Goal: Task Accomplishment & Management: Use online tool/utility

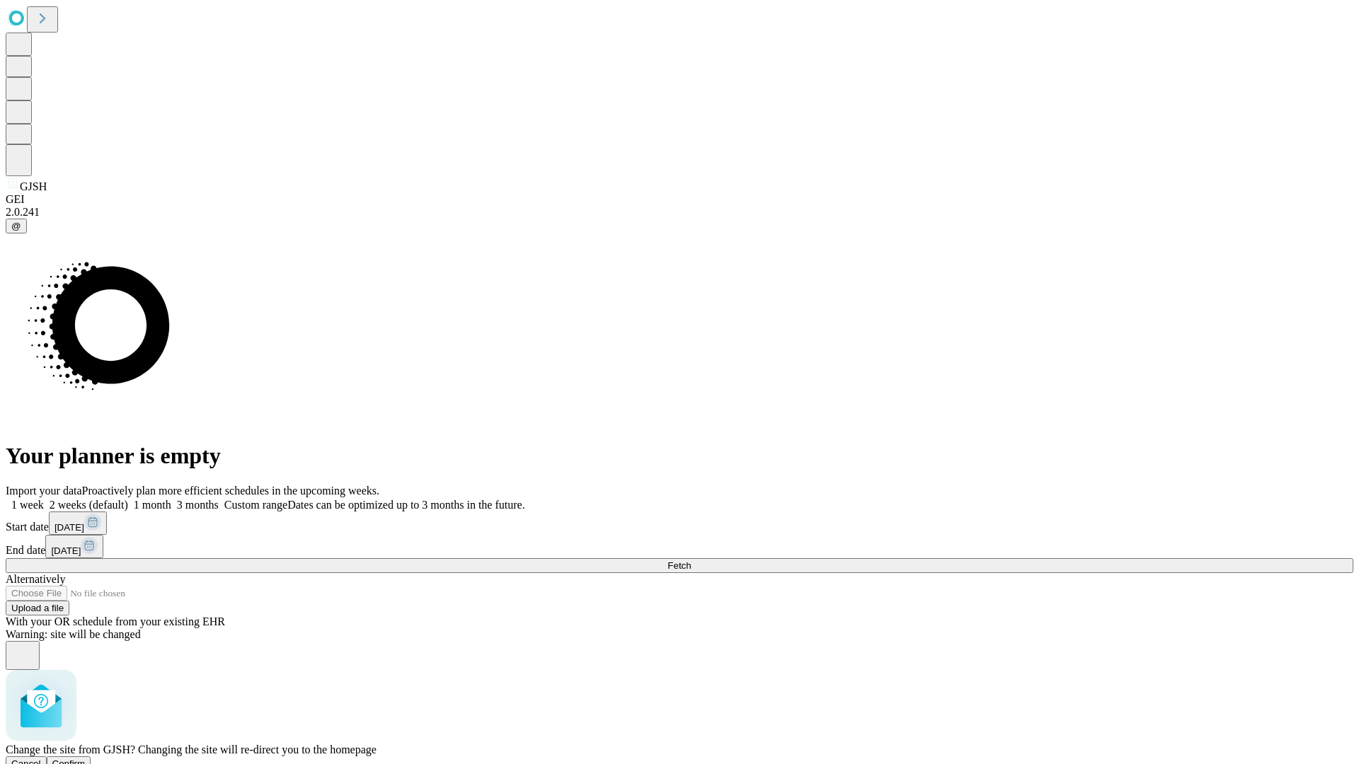
click at [86, 759] on span "Confirm" at bounding box center [68, 764] width 33 height 11
click at [171, 499] on label "1 month" at bounding box center [149, 505] width 43 height 12
click at [691, 561] on span "Fetch" at bounding box center [678, 566] width 23 height 11
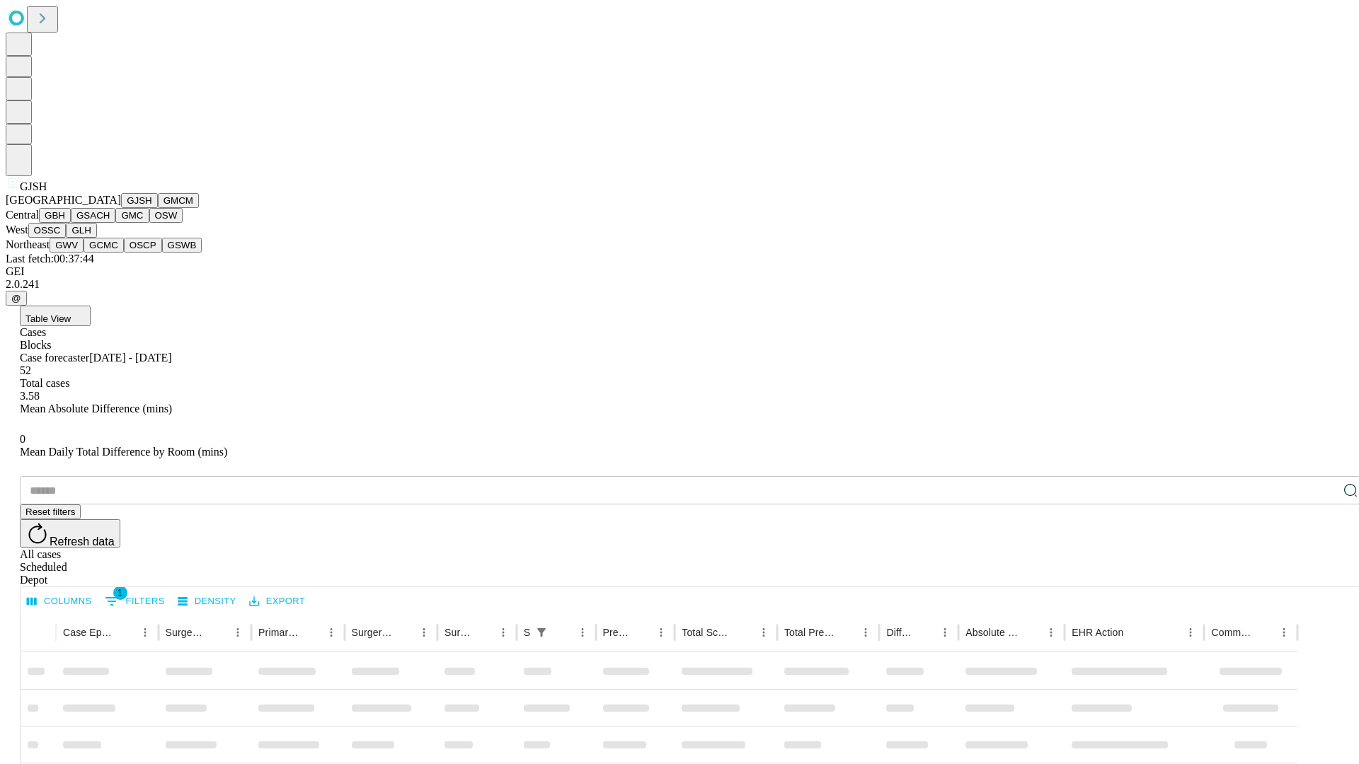
click at [158, 208] on button "GMCM" at bounding box center [178, 200] width 41 height 15
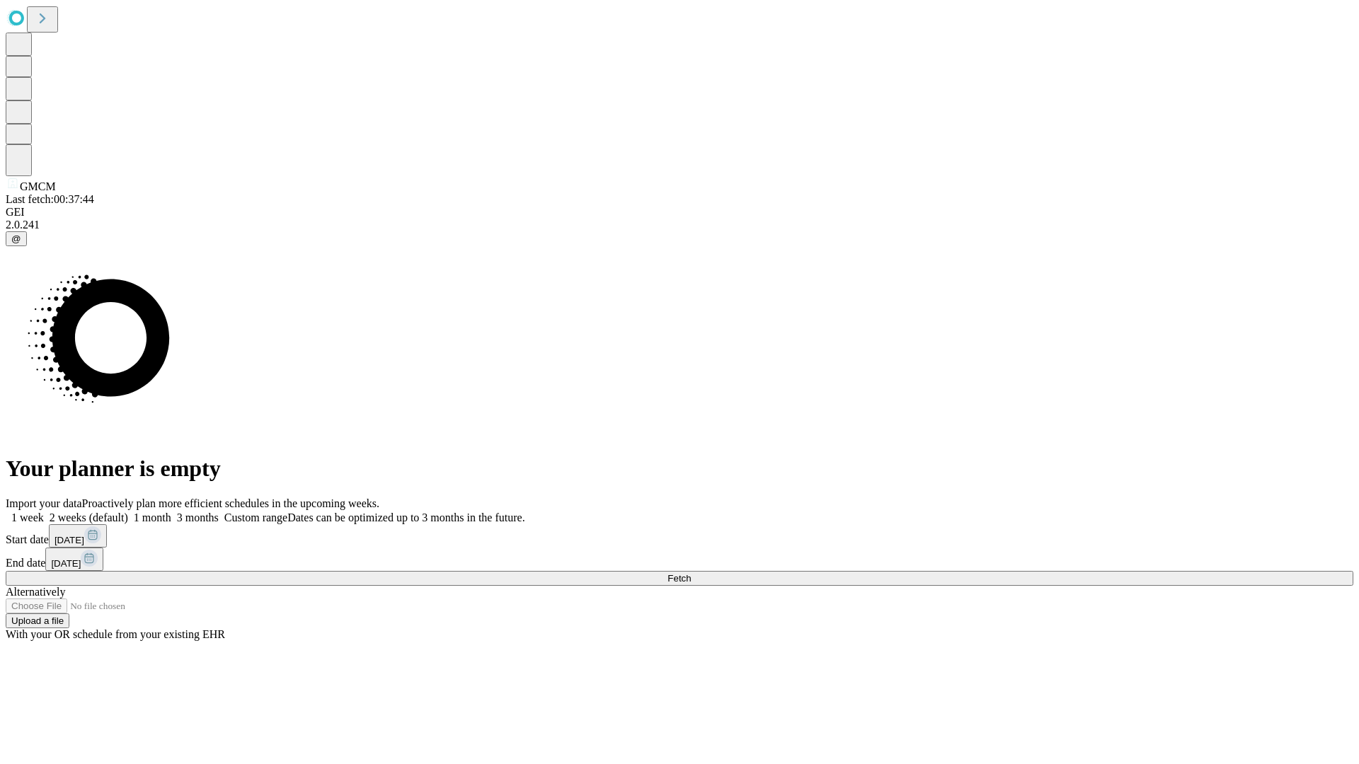
click at [691, 573] on span "Fetch" at bounding box center [678, 578] width 23 height 11
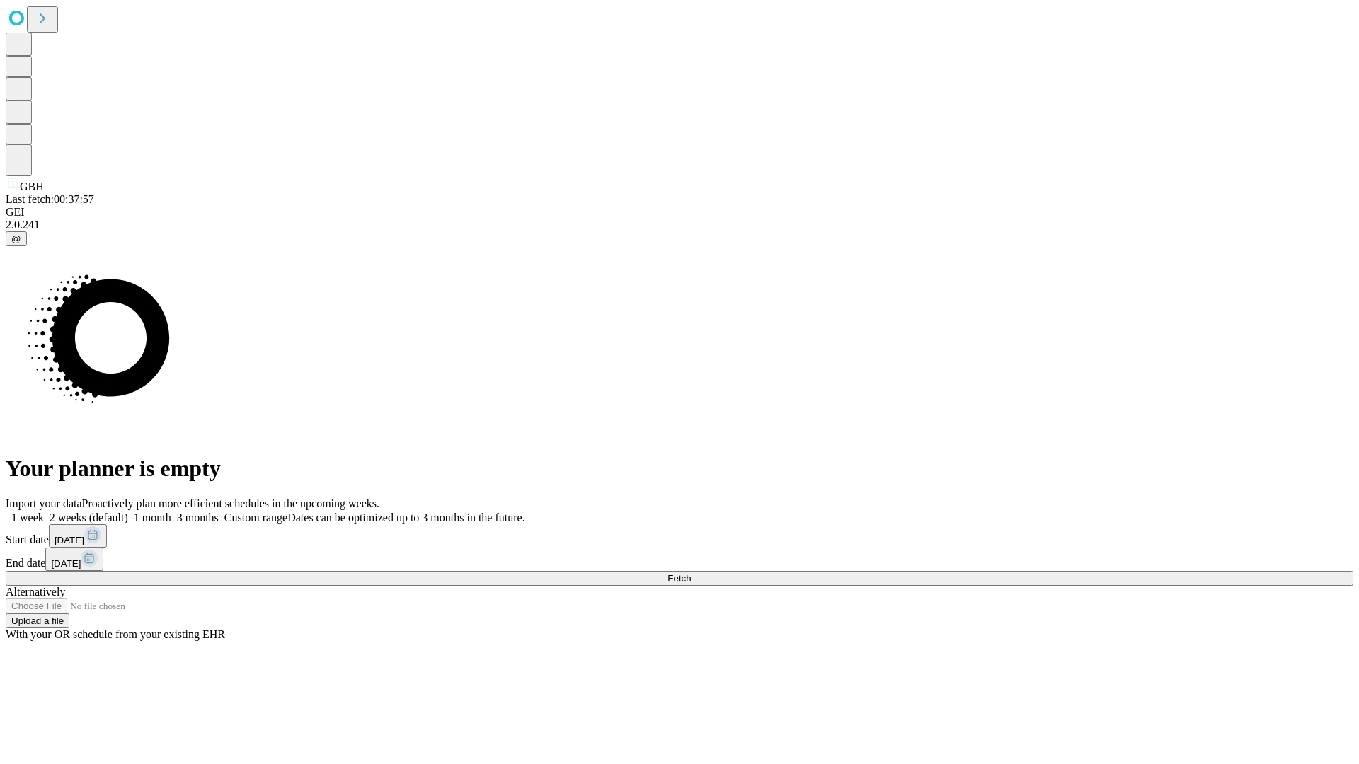
click at [691, 573] on span "Fetch" at bounding box center [678, 578] width 23 height 11
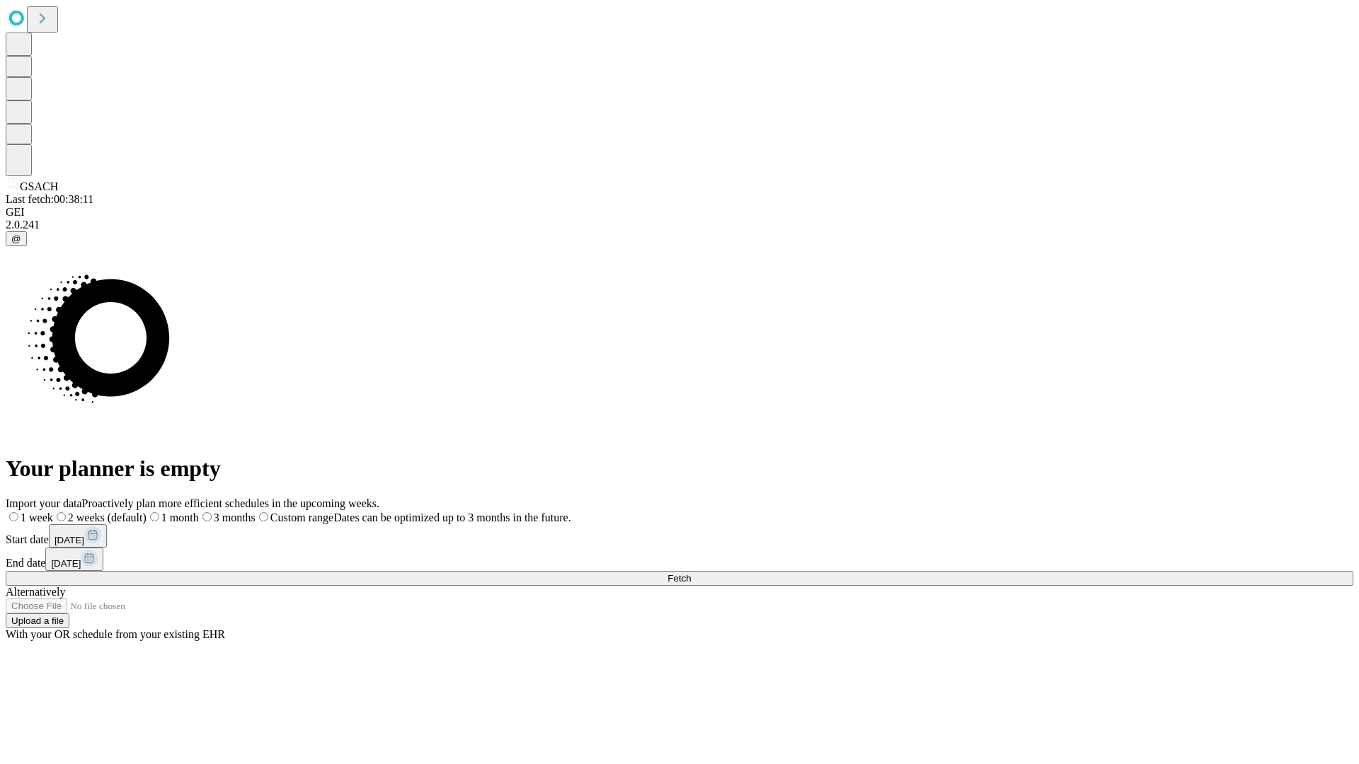
click at [691, 573] on span "Fetch" at bounding box center [678, 578] width 23 height 11
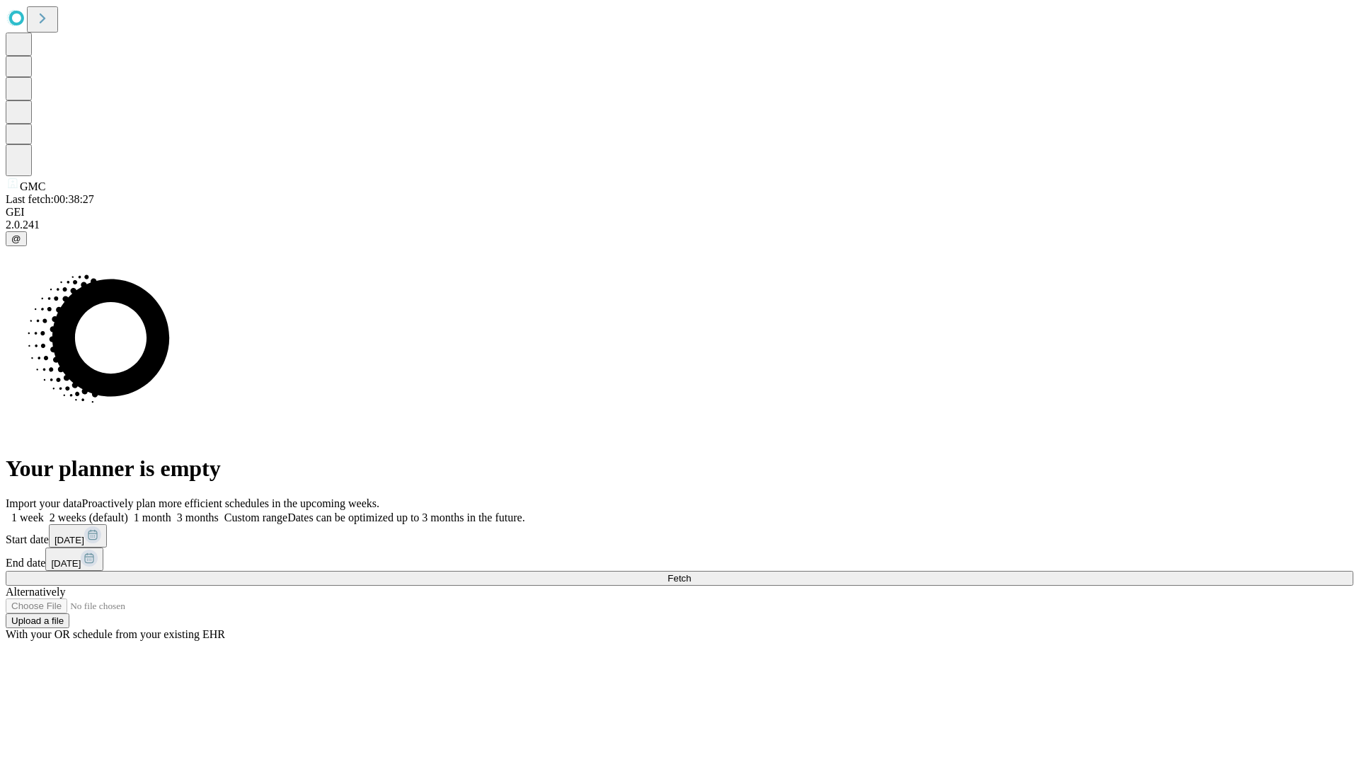
click at [171, 512] on label "1 month" at bounding box center [149, 518] width 43 height 12
click at [691, 573] on span "Fetch" at bounding box center [678, 578] width 23 height 11
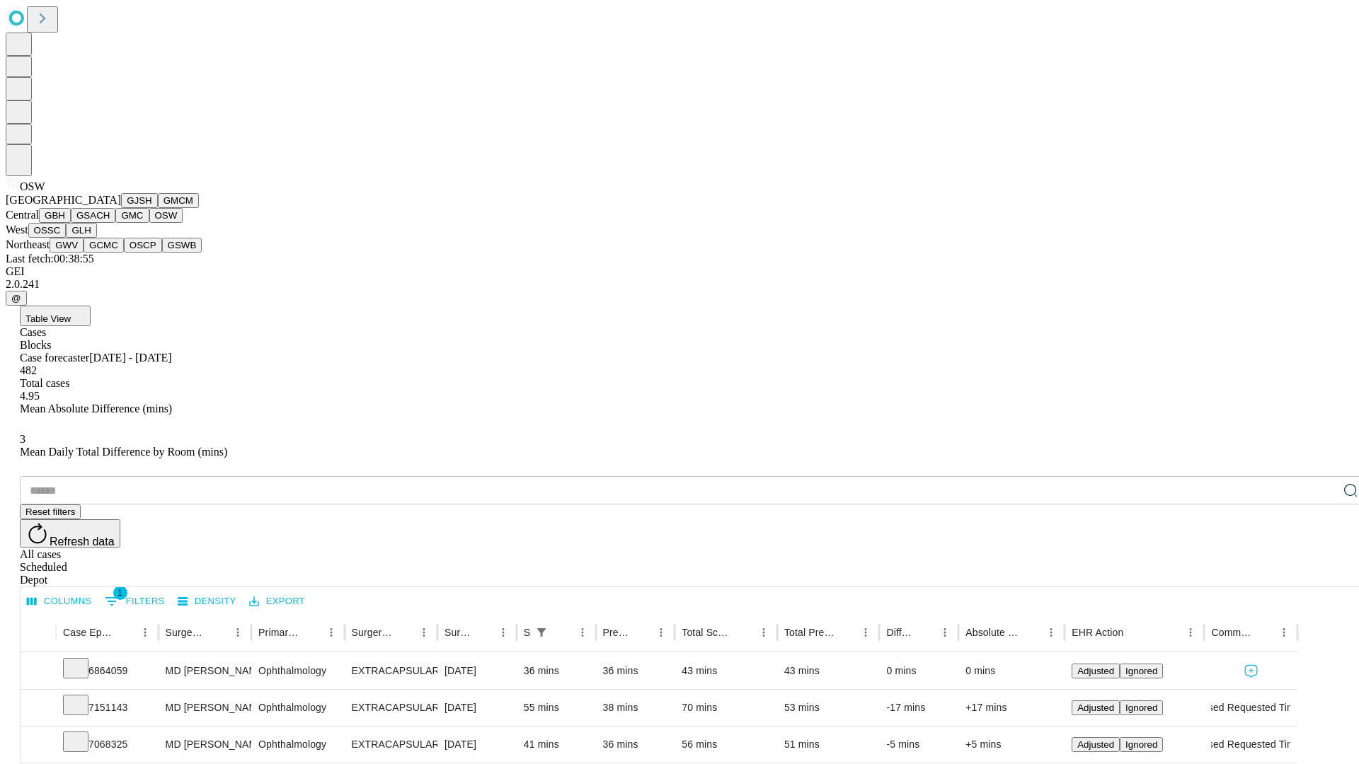
click at [67, 238] on button "OSSC" at bounding box center [47, 230] width 38 height 15
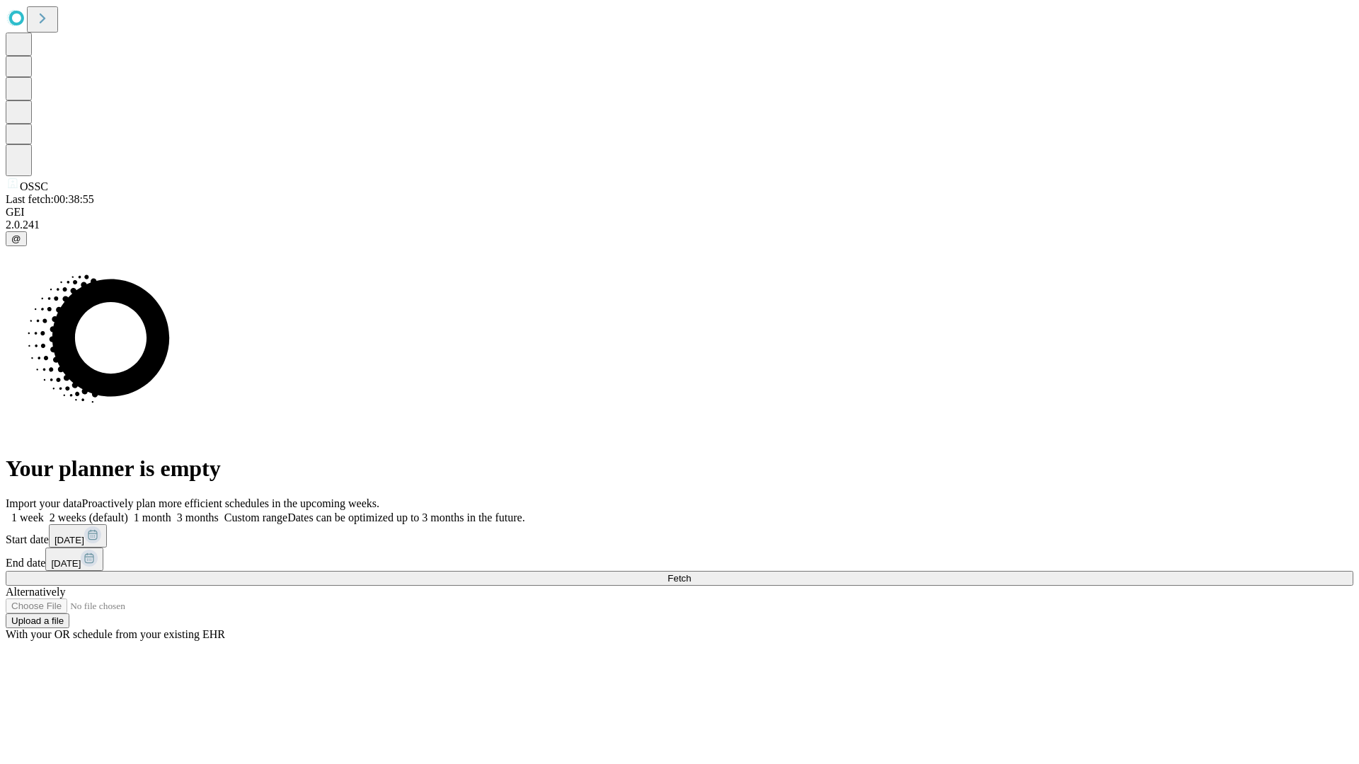
click at [171, 512] on label "1 month" at bounding box center [149, 518] width 43 height 12
click at [691, 573] on span "Fetch" at bounding box center [678, 578] width 23 height 11
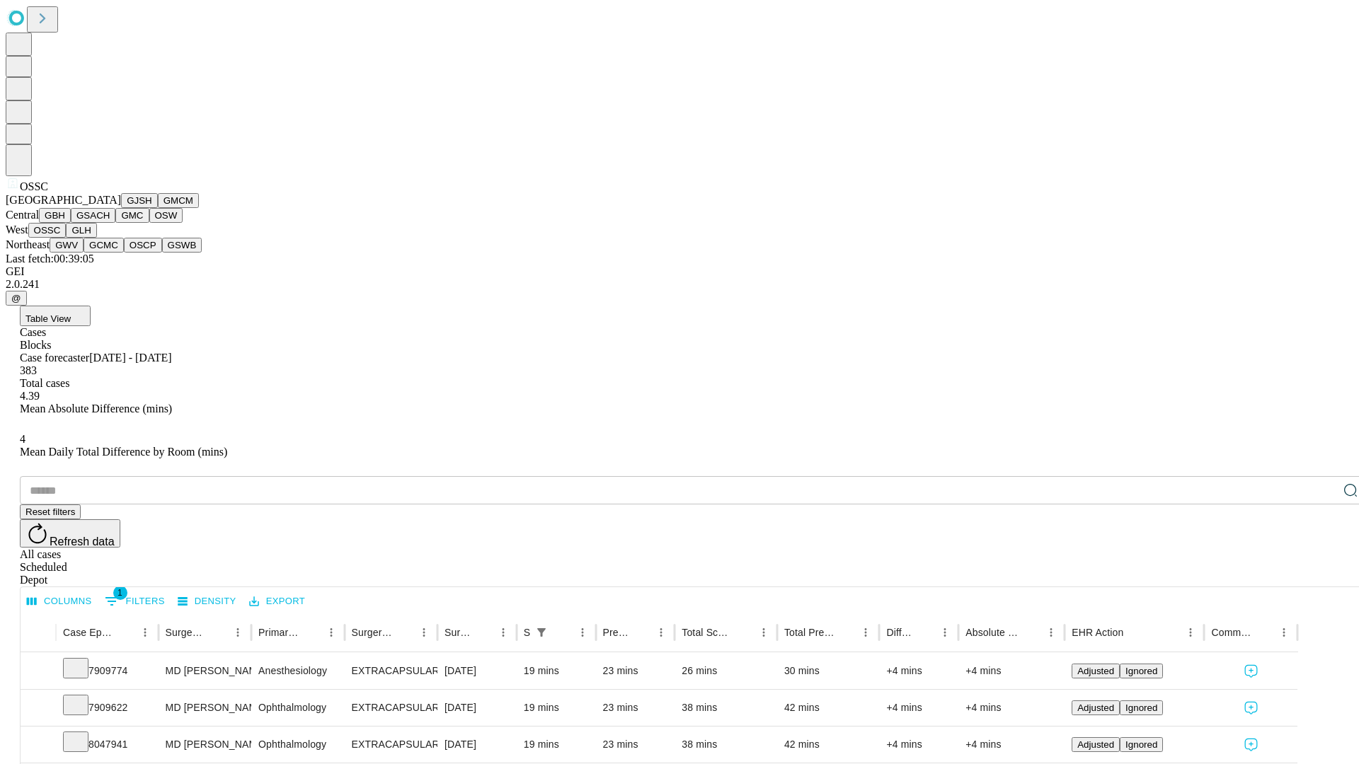
click at [96, 238] on button "GLH" at bounding box center [81, 230] width 30 height 15
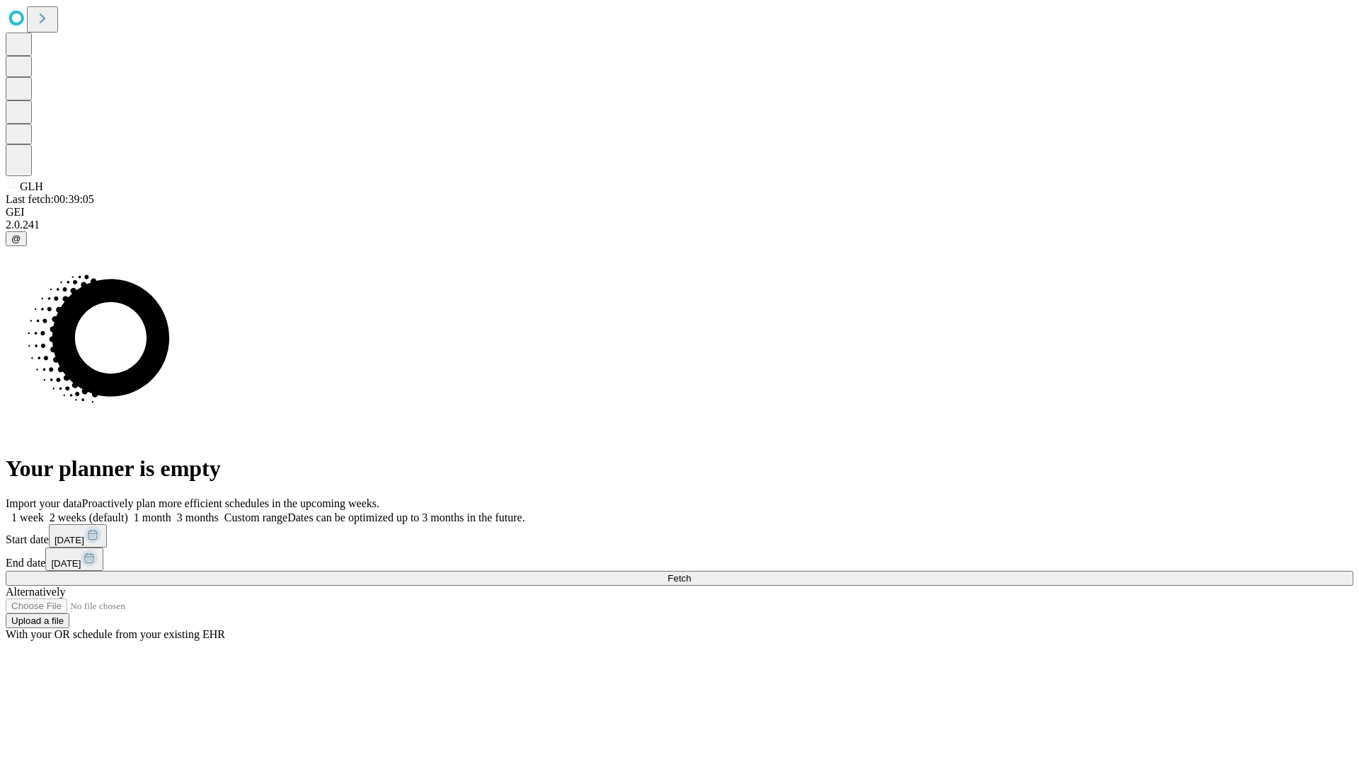
click at [171, 512] on label "1 month" at bounding box center [149, 518] width 43 height 12
click at [691, 573] on span "Fetch" at bounding box center [678, 578] width 23 height 11
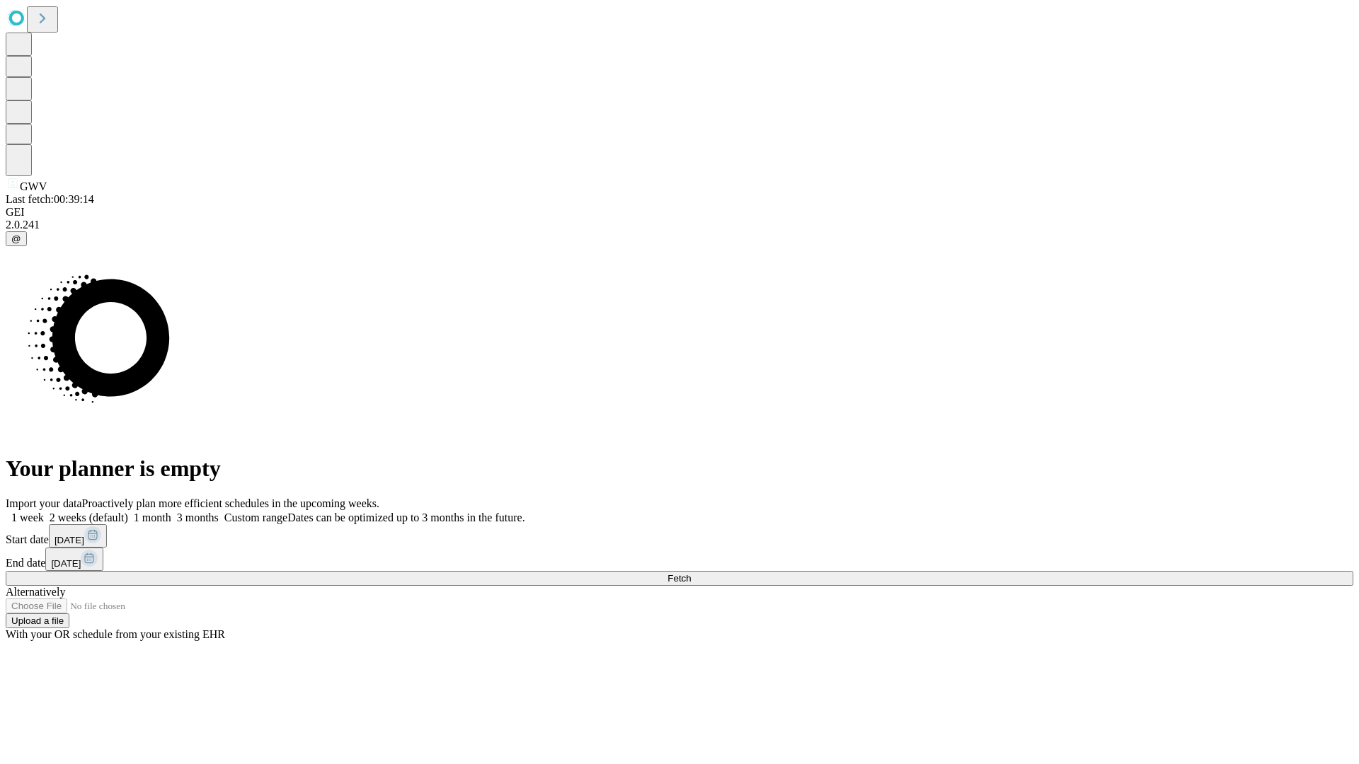
click at [171, 512] on label "1 month" at bounding box center [149, 518] width 43 height 12
click at [691, 573] on span "Fetch" at bounding box center [678, 578] width 23 height 11
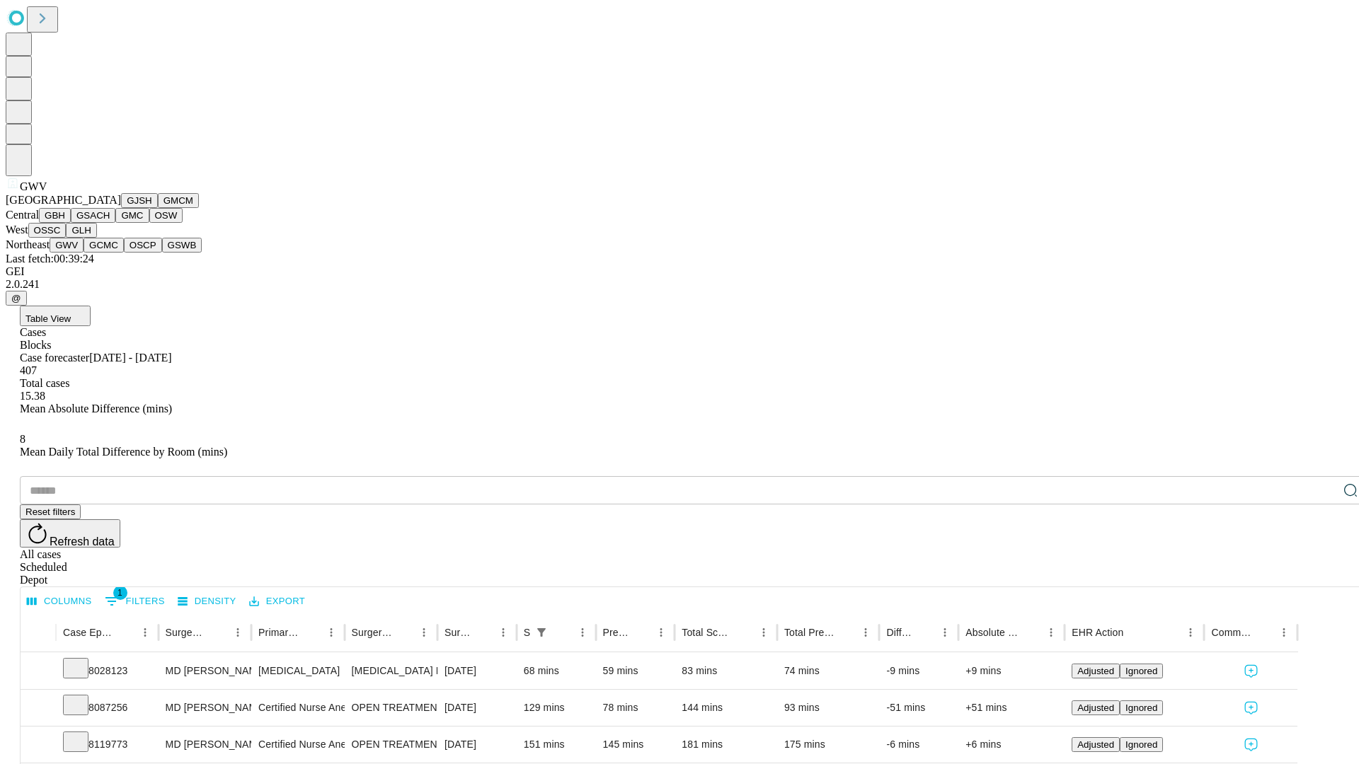
click at [110, 253] on button "GCMC" at bounding box center [104, 245] width 40 height 15
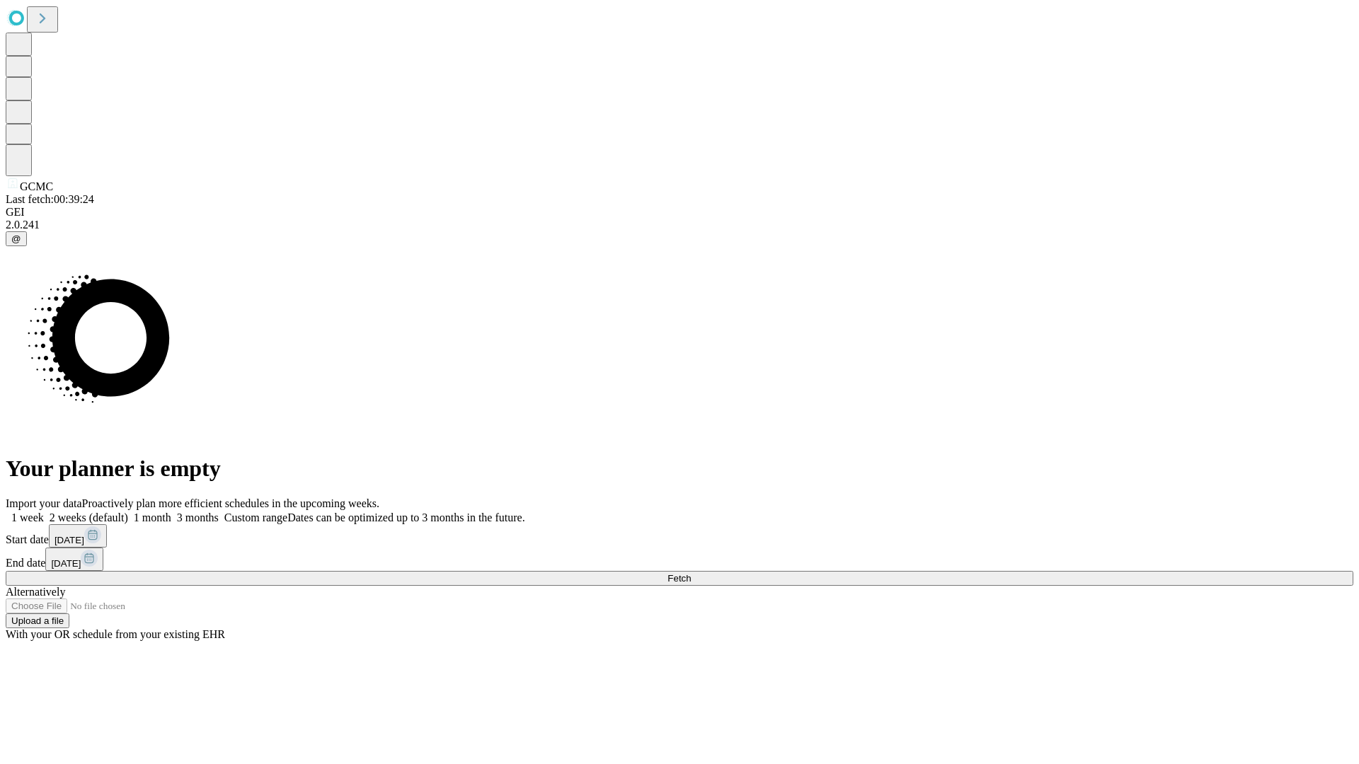
click at [171, 512] on label "1 month" at bounding box center [149, 518] width 43 height 12
click at [691, 573] on span "Fetch" at bounding box center [678, 578] width 23 height 11
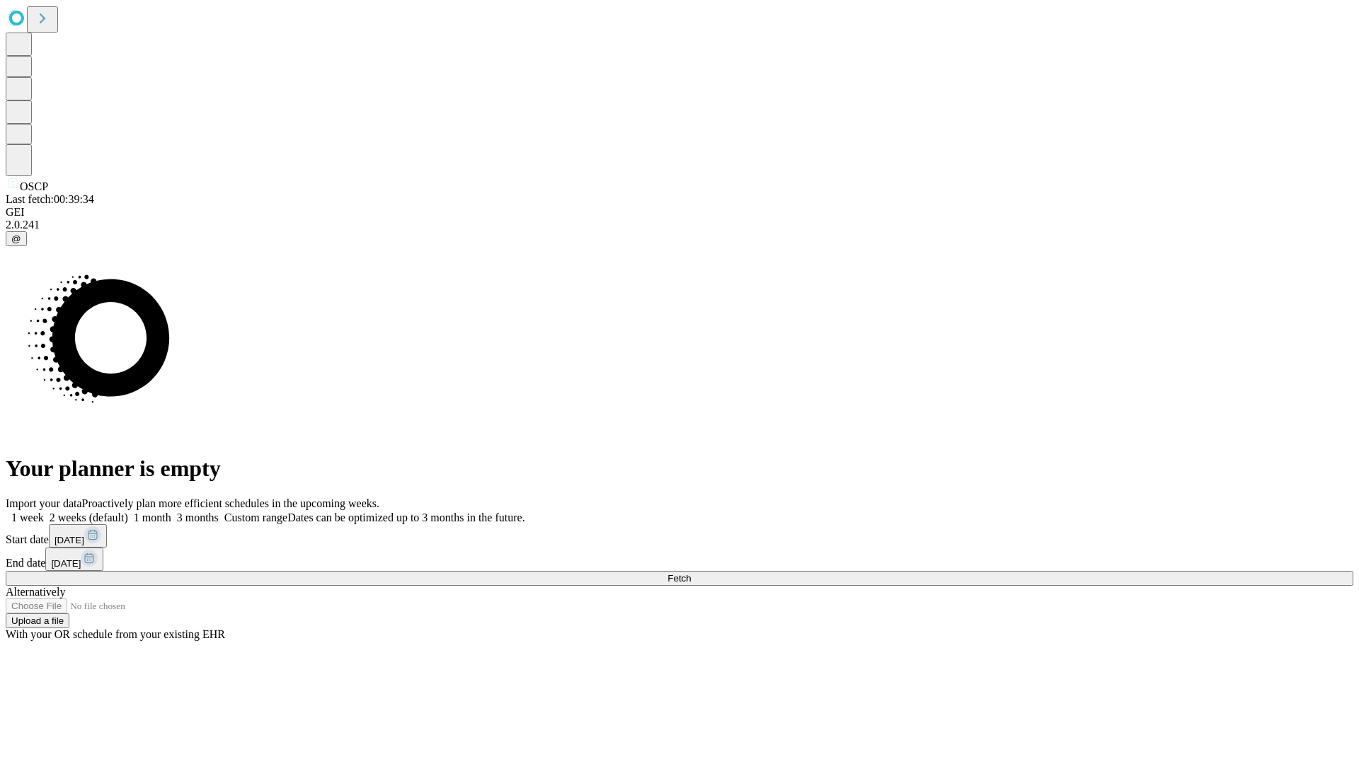
click at [171, 512] on label "1 month" at bounding box center [149, 518] width 43 height 12
click at [691, 573] on span "Fetch" at bounding box center [678, 578] width 23 height 11
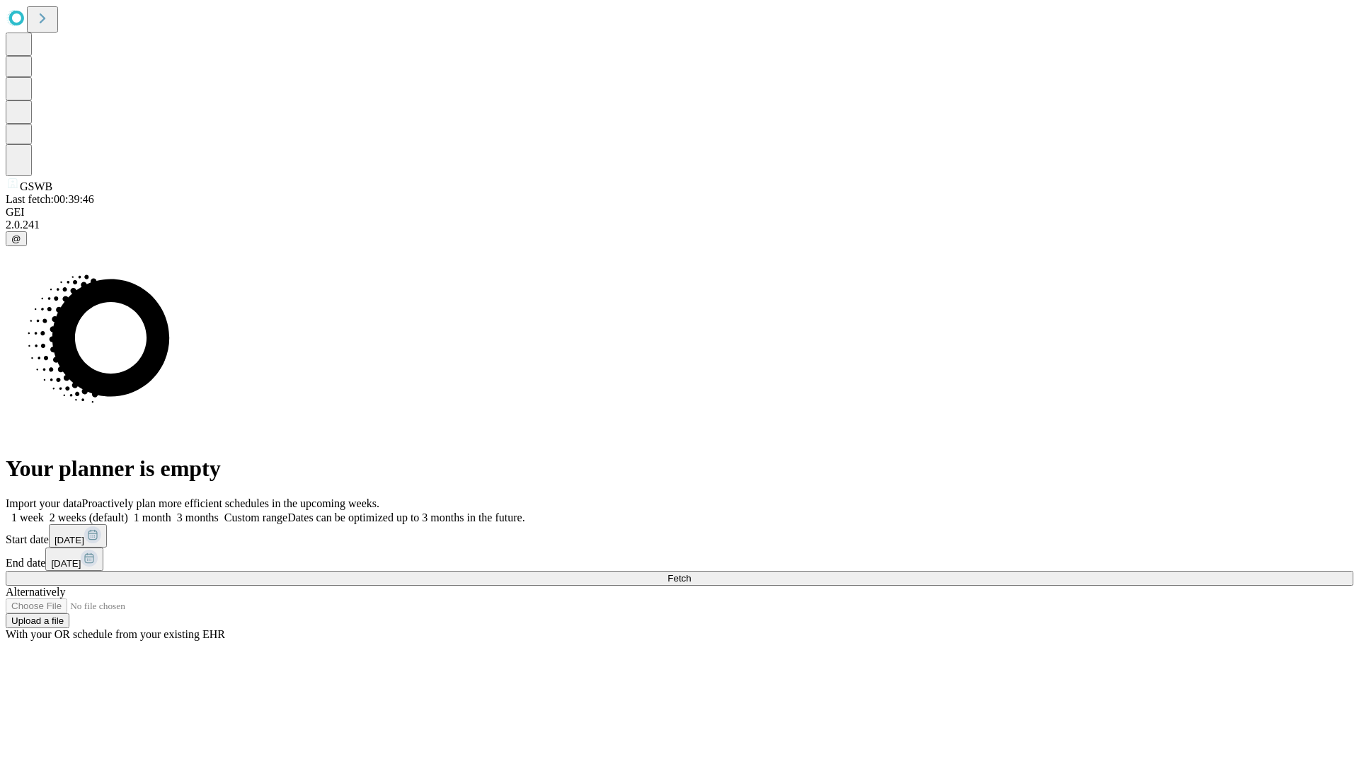
click at [691, 573] on span "Fetch" at bounding box center [678, 578] width 23 height 11
